Goal: Task Accomplishment & Management: Manage account settings

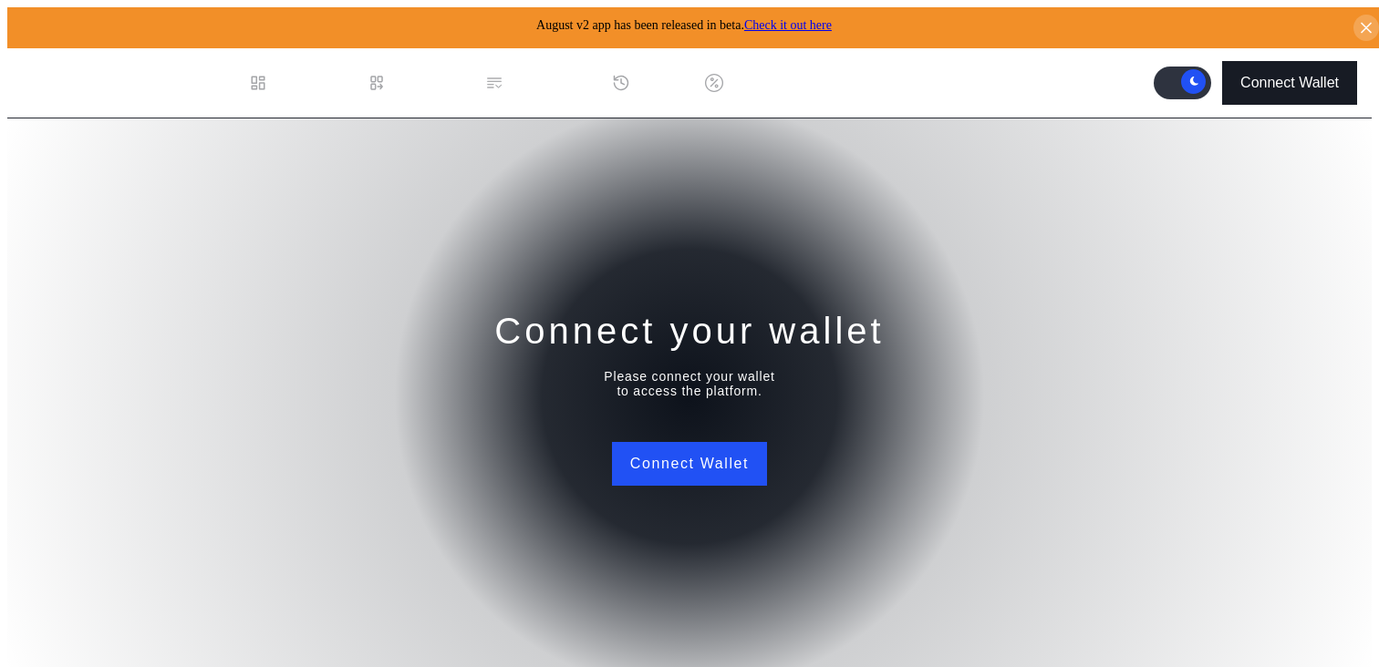
click at [1250, 77] on div "Connect Wallet" at bounding box center [1289, 83] width 98 height 16
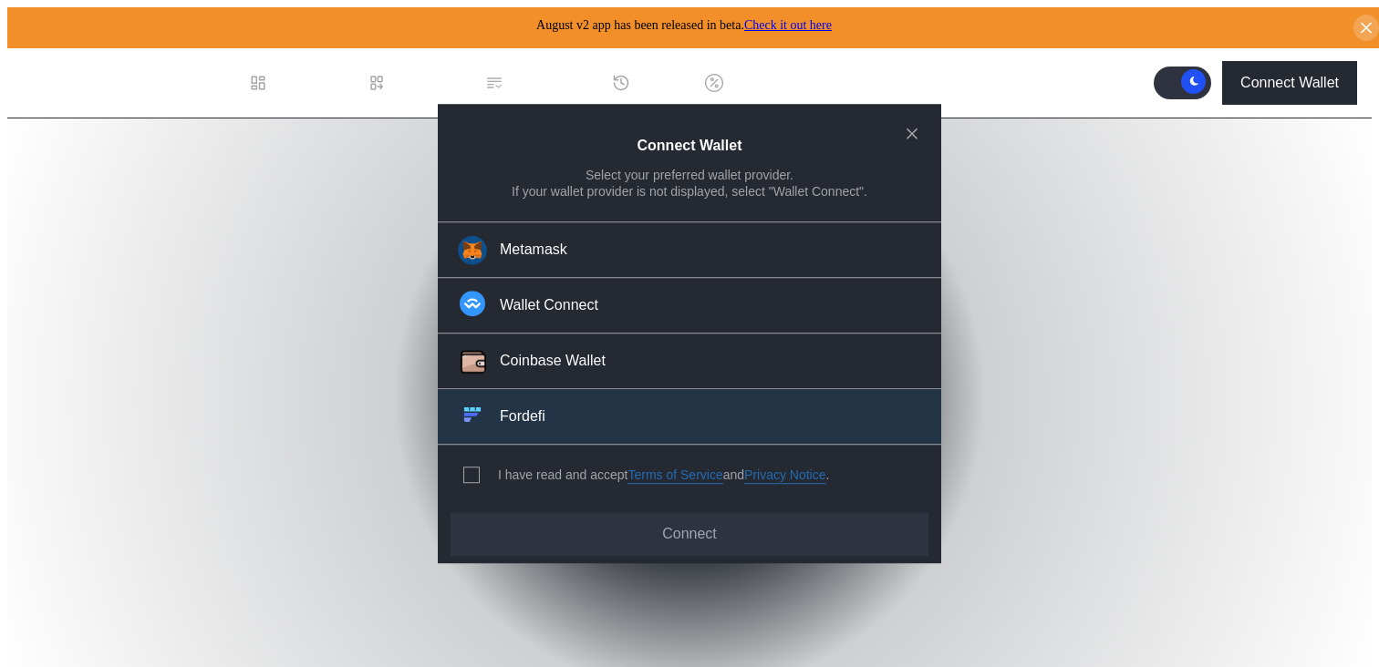
click at [523, 424] on button "Fordefi" at bounding box center [689, 417] width 503 height 56
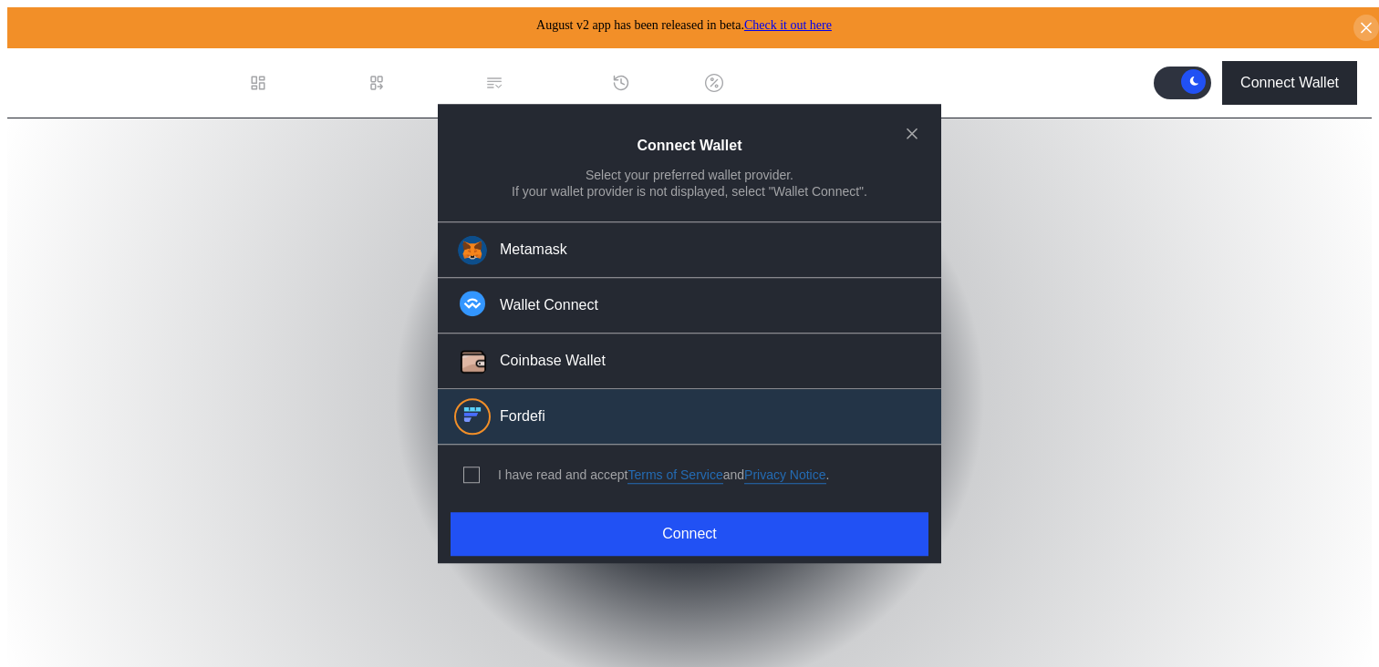
click at [504, 467] on div "I have read and accept Terms of Service and Privacy Notice ." at bounding box center [663, 475] width 331 height 17
click at [468, 468] on span "modal" at bounding box center [471, 475] width 15 height 15
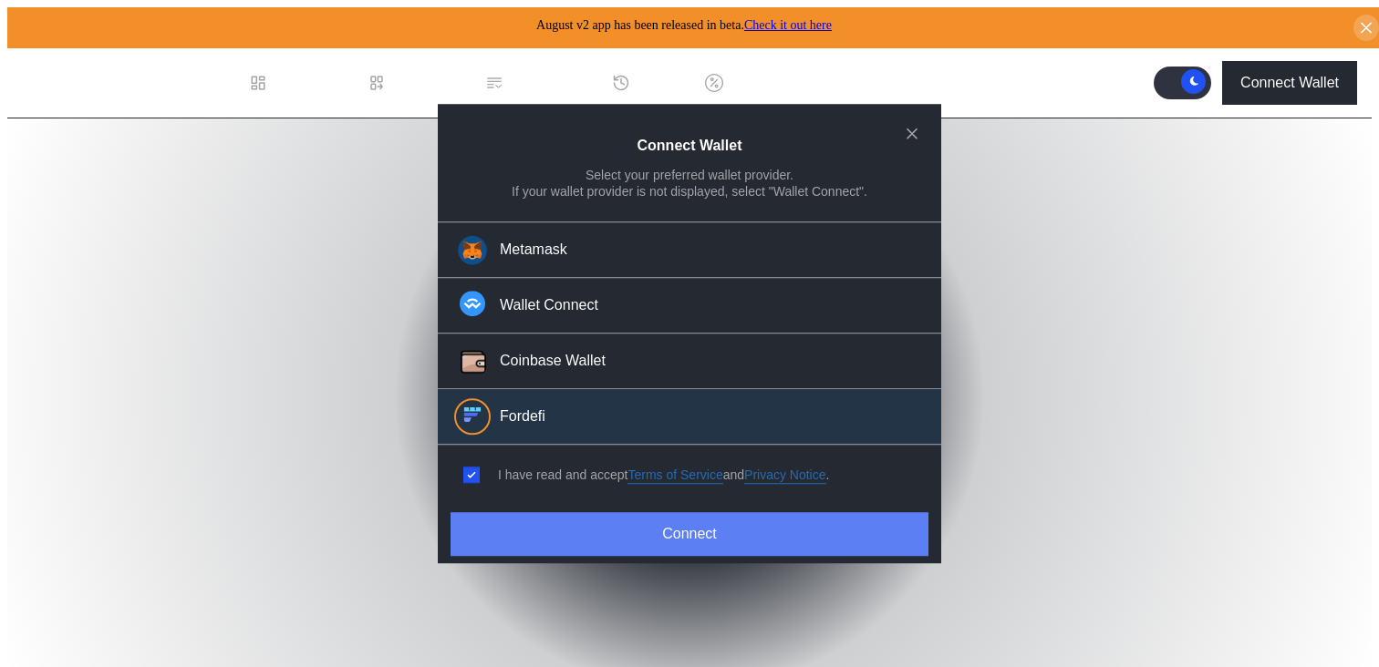
click at [701, 532] on button "Connect" at bounding box center [689, 534] width 478 height 44
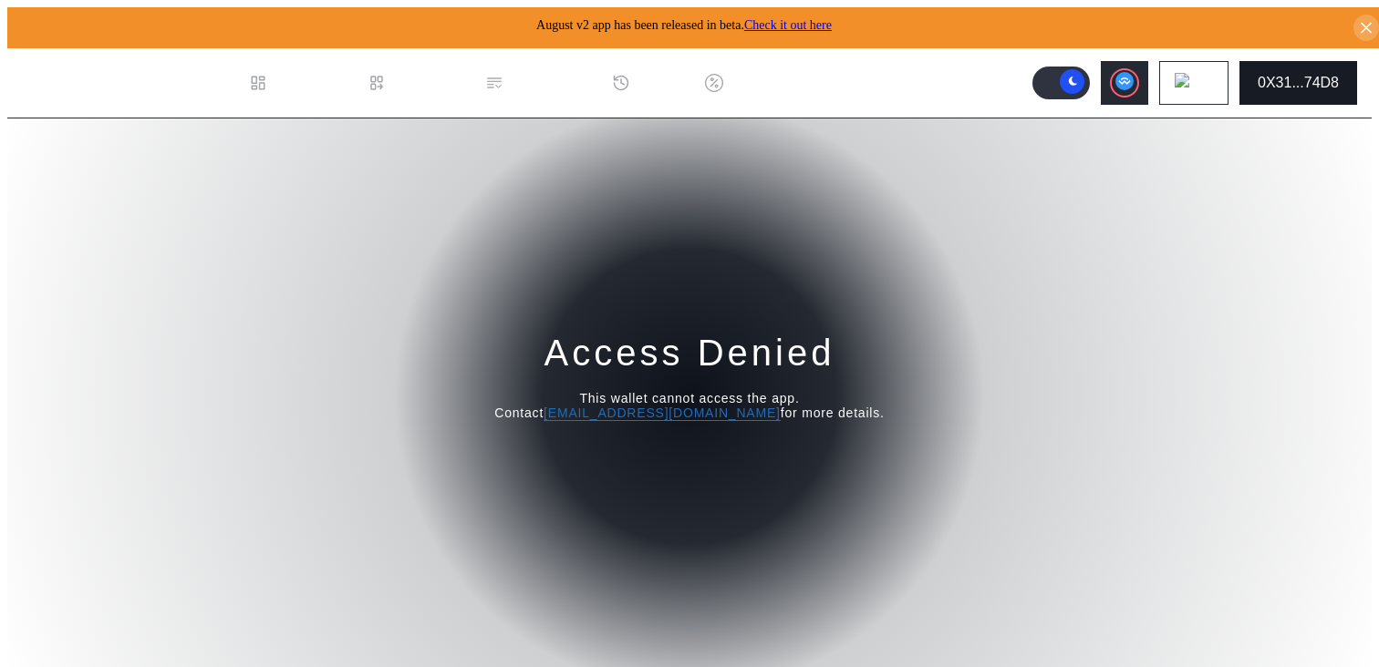
click at [1313, 75] on div "0X31...74D8" at bounding box center [1297, 83] width 81 height 16
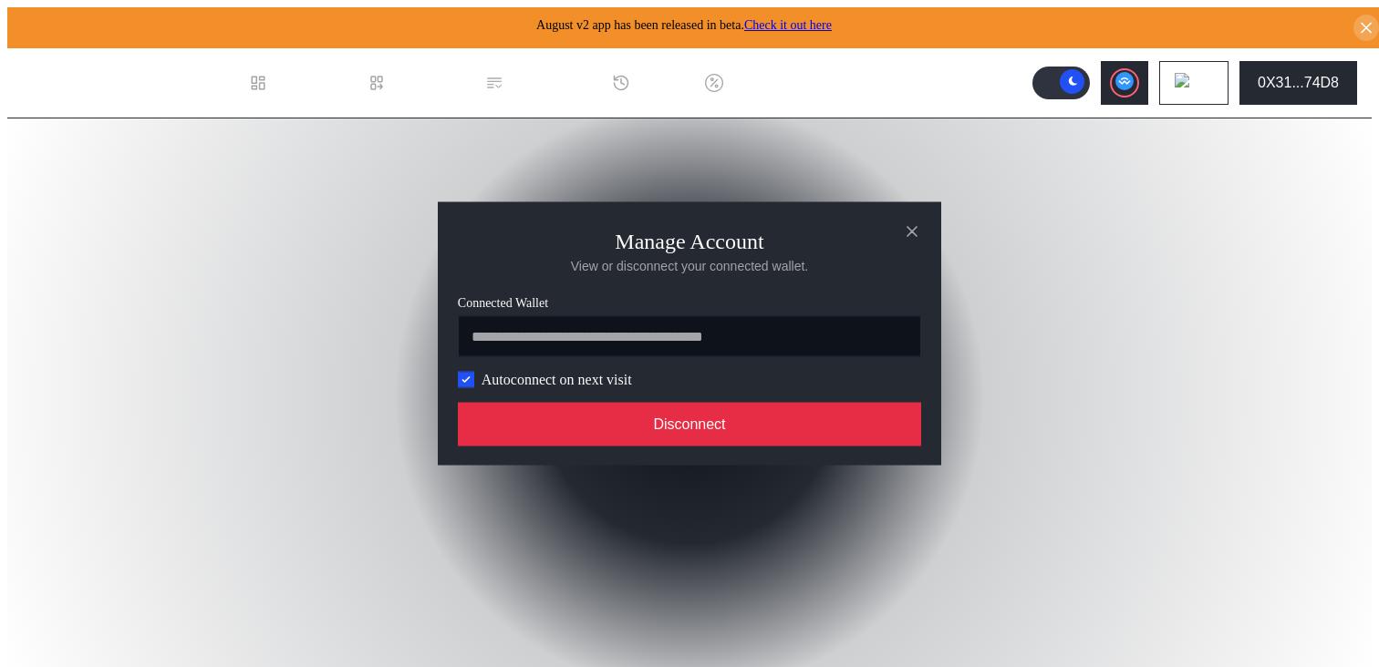
click at [743, 432] on button "Disconnect" at bounding box center [689, 425] width 463 height 44
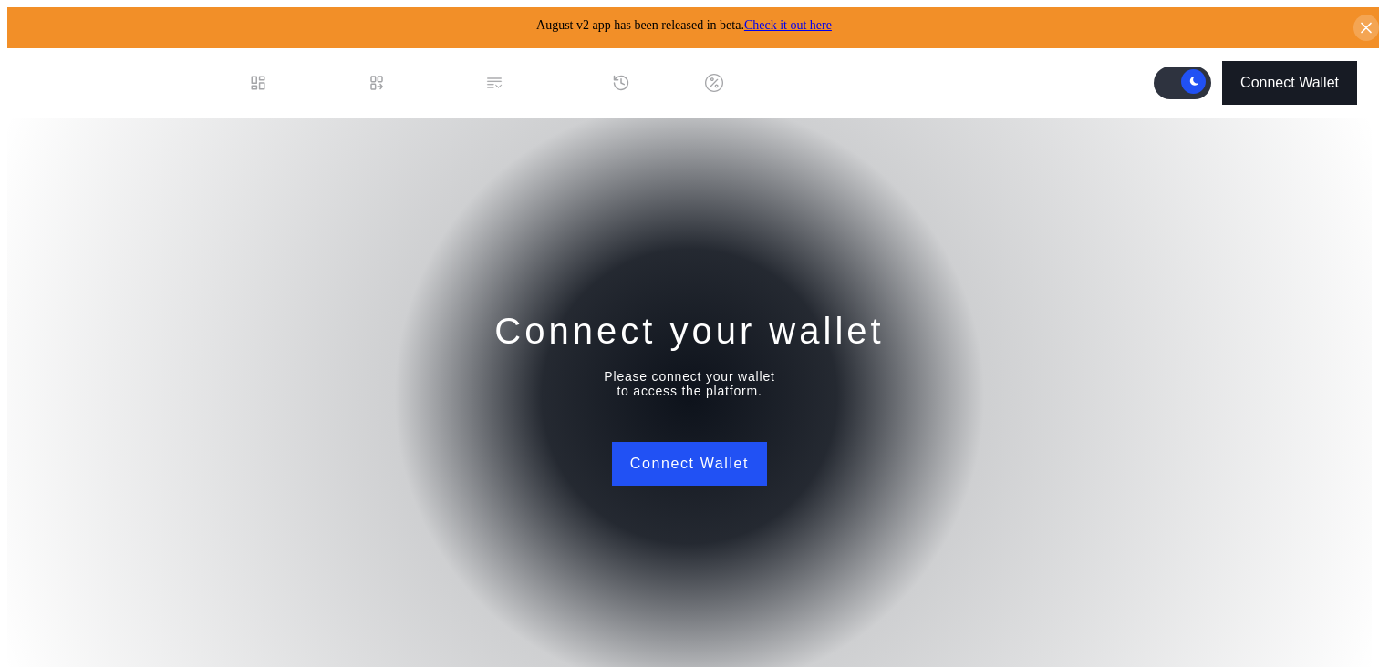
click at [1288, 76] on div "Connect Wallet" at bounding box center [1289, 83] width 98 height 16
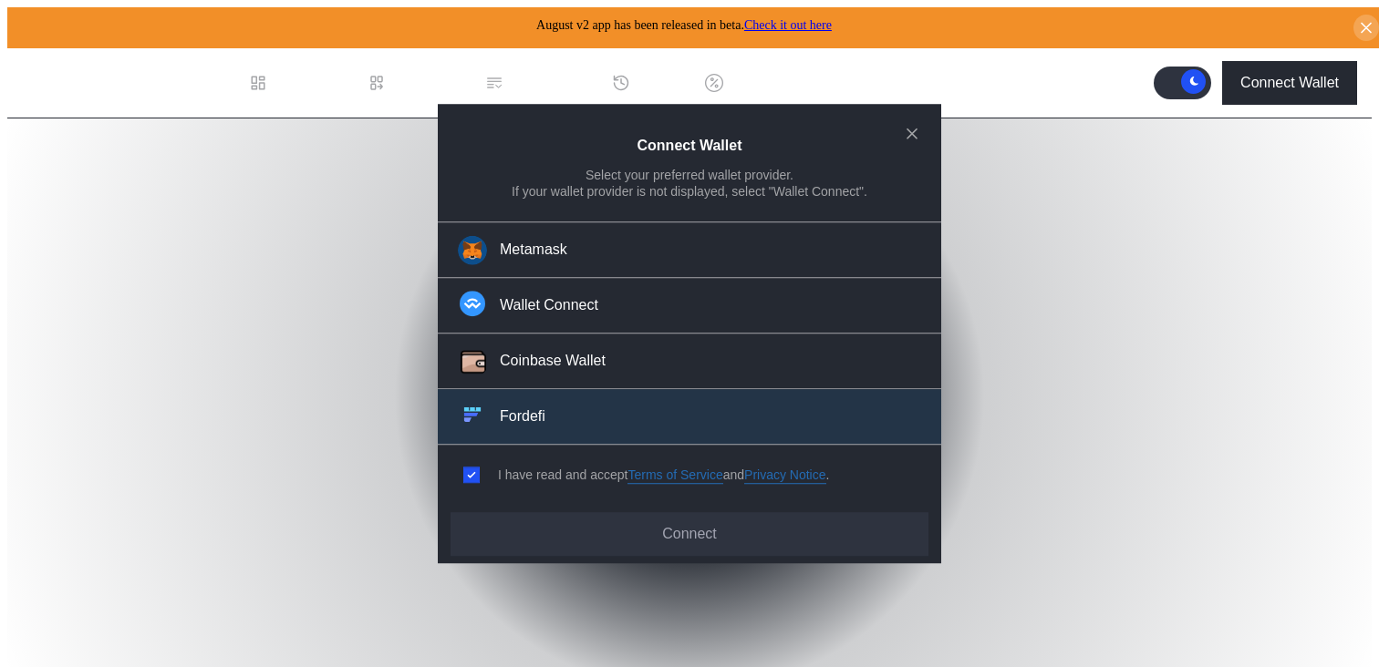
click at [548, 415] on button "Fordefi" at bounding box center [689, 417] width 503 height 56
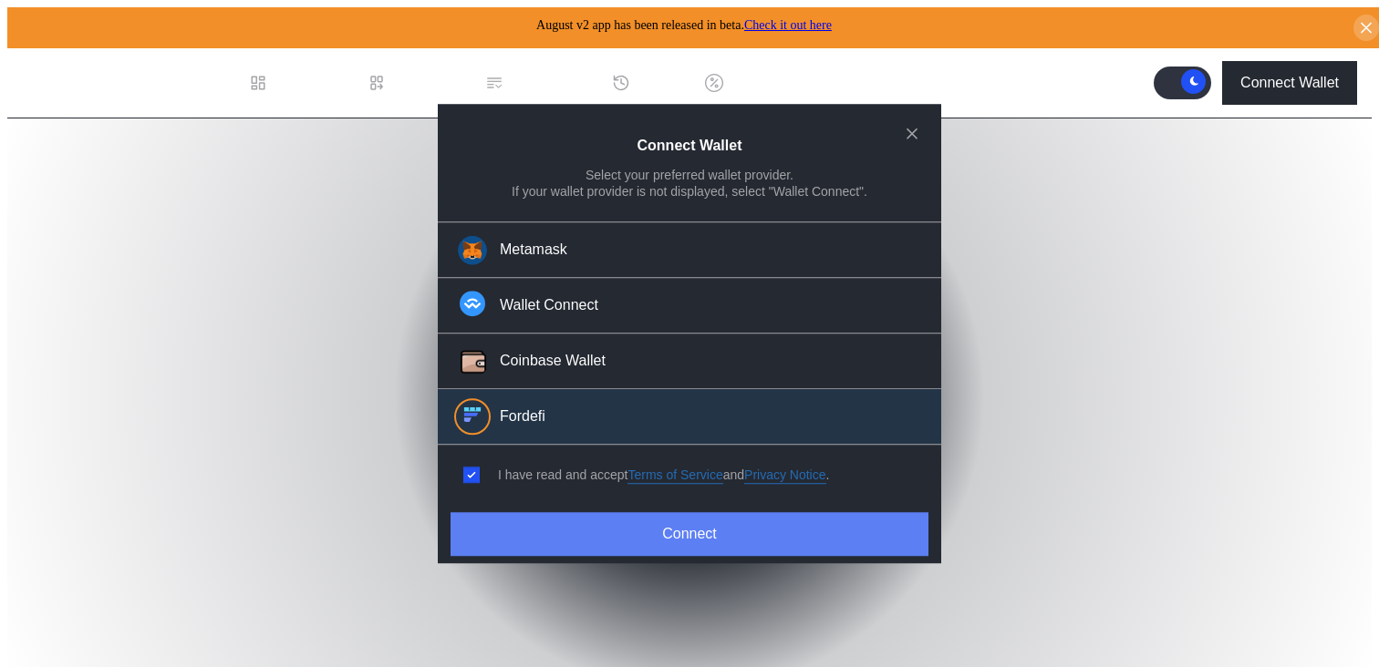
click at [698, 521] on button "Connect" at bounding box center [689, 534] width 478 height 44
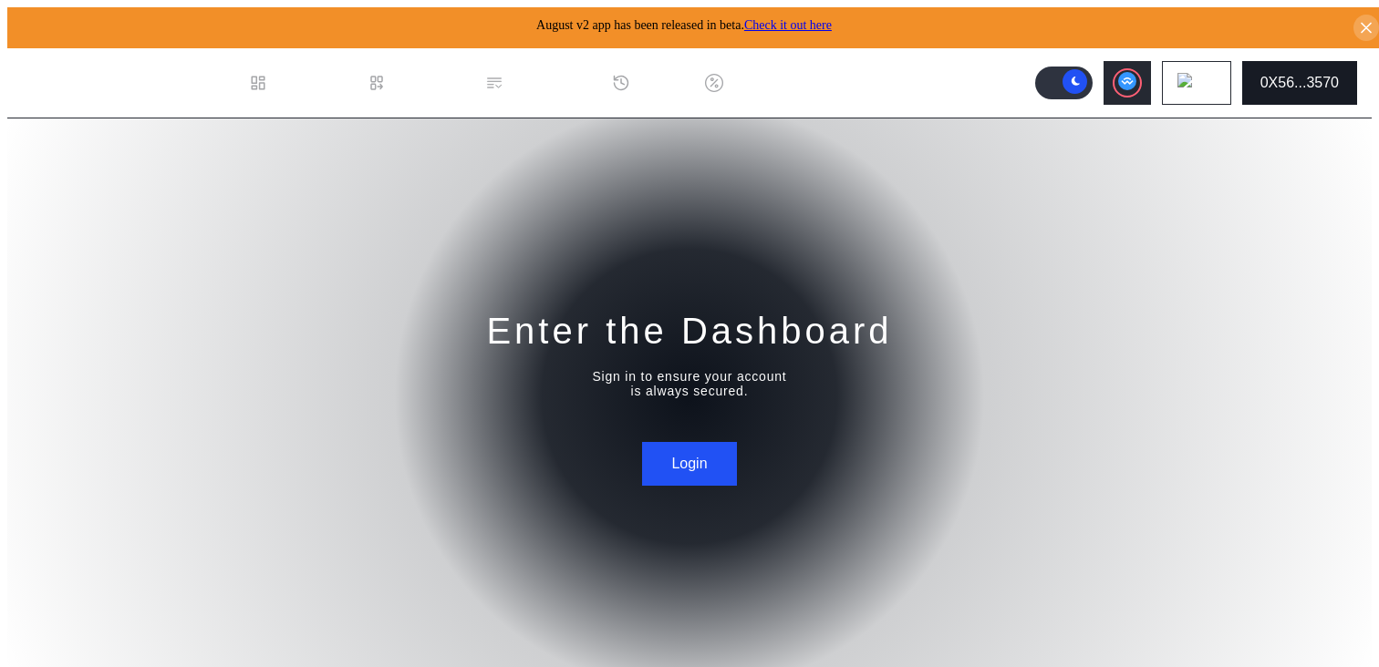
click at [1308, 78] on div "0X56...3570" at bounding box center [1299, 83] width 78 height 16
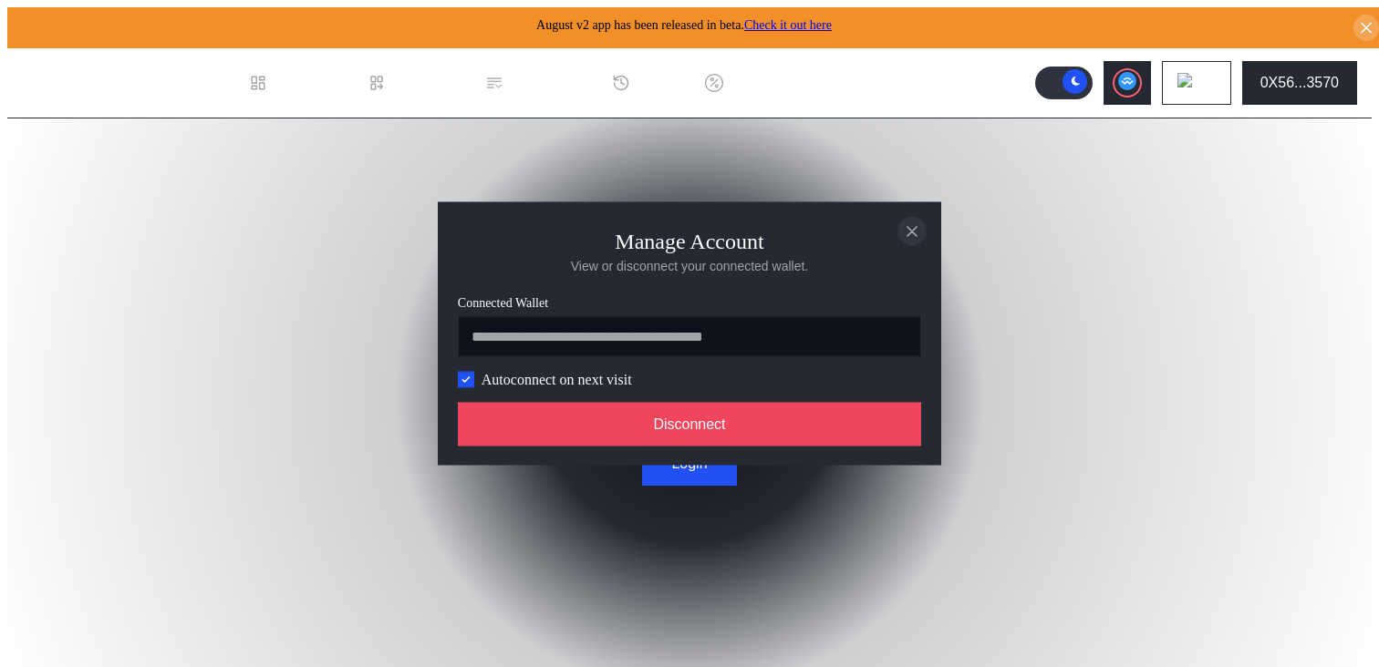
click at [922, 223] on button "close modal" at bounding box center [911, 231] width 29 height 29
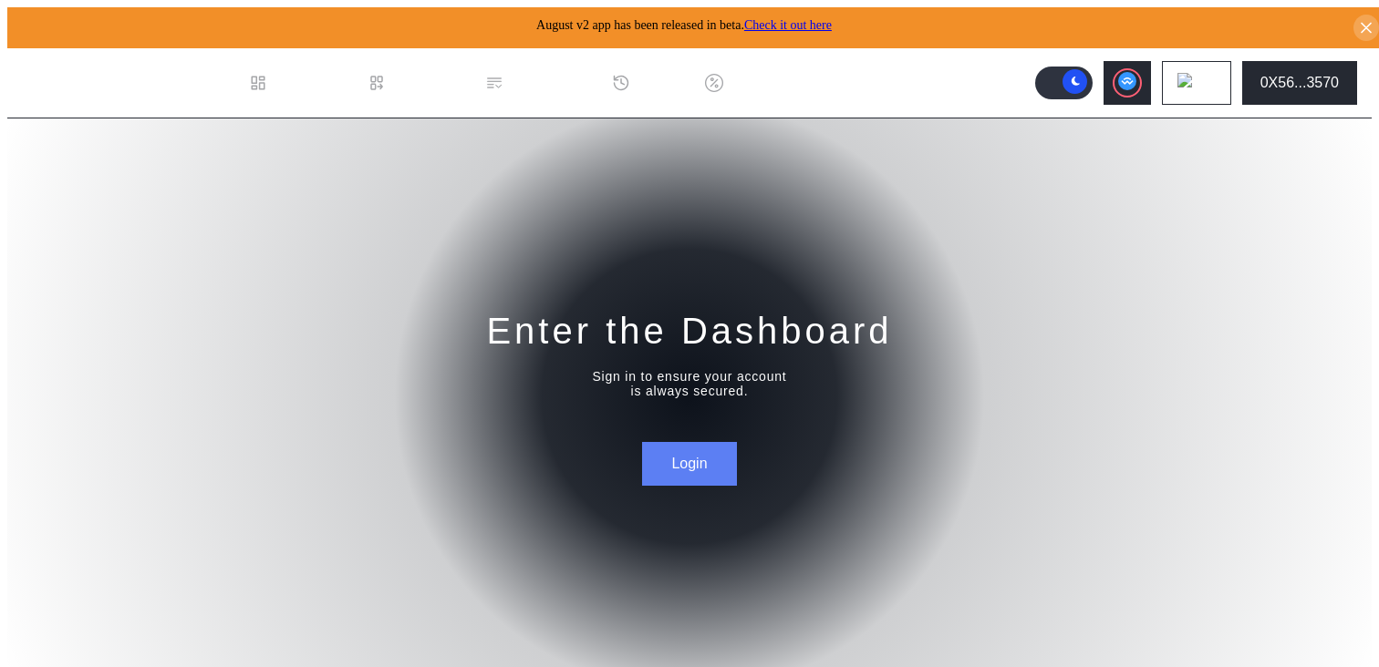
click at [690, 470] on button "Login" at bounding box center [689, 464] width 94 height 44
